Goal: Find specific page/section: Find specific page/section

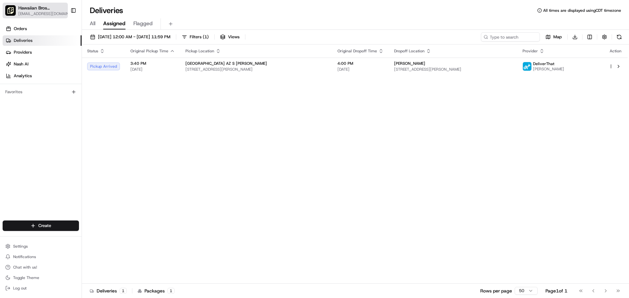
click at [25, 9] on span "Hawaiian Bros (Tucson_AZ_S. [GEOGRAPHIC_DATA])" at bounding box center [41, 8] width 47 height 7
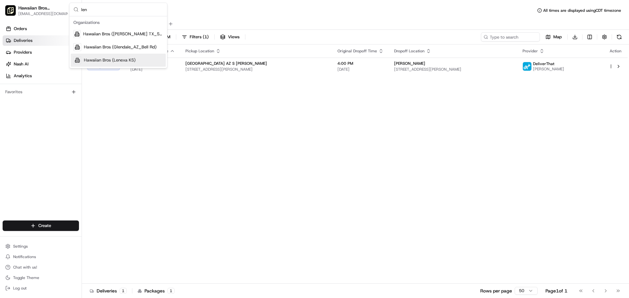
type input "len"
click at [86, 59] on span "Hawaiian Bros (Lenexa KS)" at bounding box center [110, 60] width 52 height 6
